Goal: Check status: Check status

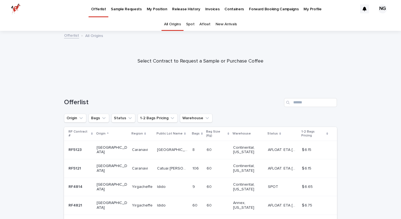
click at [155, 9] on p "My Position" at bounding box center [157, 6] width 21 height 12
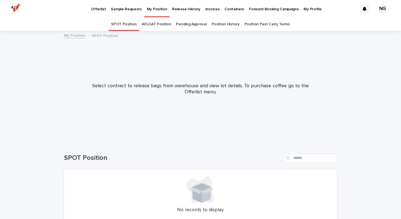
click at [172, 8] on p "Release History" at bounding box center [186, 6] width 28 height 12
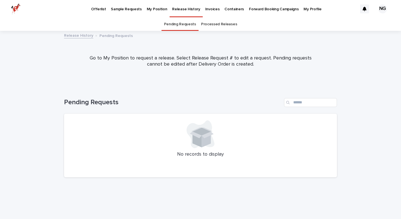
click at [154, 10] on p "My Position" at bounding box center [157, 6] width 21 height 12
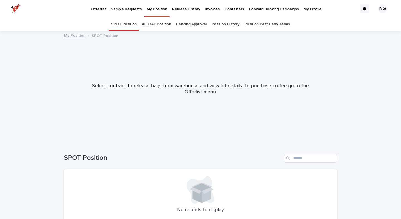
click at [181, 8] on p "Release History" at bounding box center [186, 6] width 28 height 12
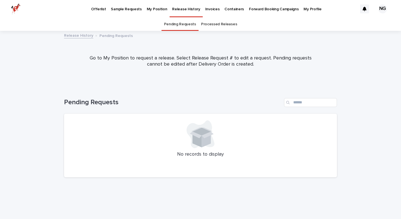
click at [181, 8] on p "Release History" at bounding box center [186, 6] width 28 height 12
click at [218, 26] on link "Processed Releases" at bounding box center [219, 24] width 36 height 13
